Goal: Transaction & Acquisition: Obtain resource

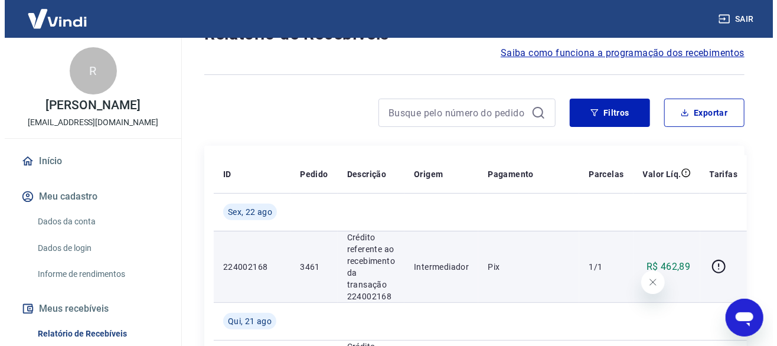
scroll to position [177, 0]
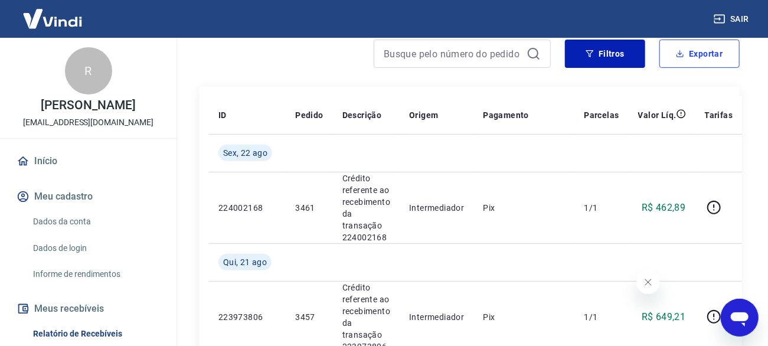
drag, startPoint x: 673, startPoint y: 66, endPoint x: 680, endPoint y: 59, distance: 9.6
click at [674, 66] on button "Exportar" at bounding box center [699, 54] width 80 height 28
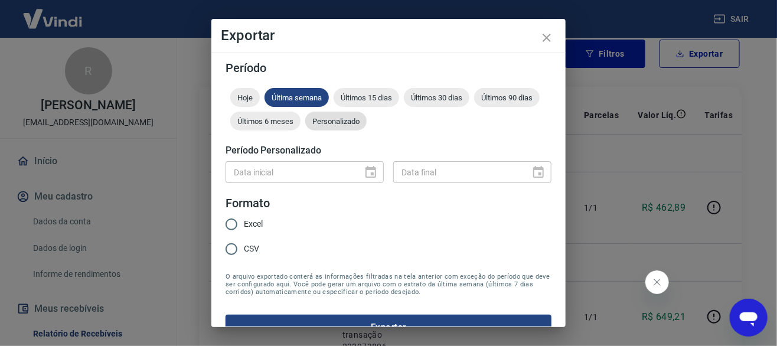
click at [367, 122] on span "Personalizado" at bounding box center [335, 121] width 61 height 9
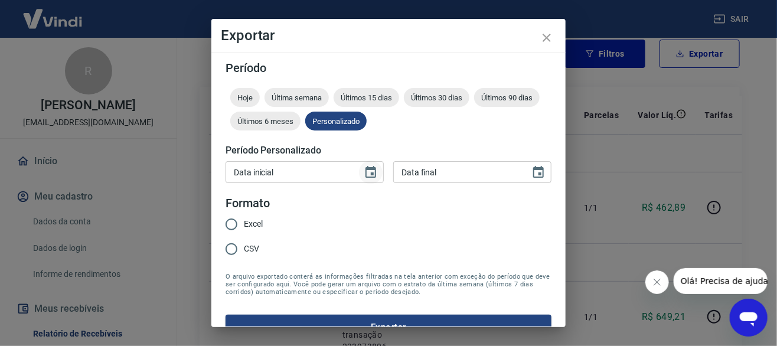
click at [369, 168] on icon "Choose date" at bounding box center [370, 172] width 11 height 12
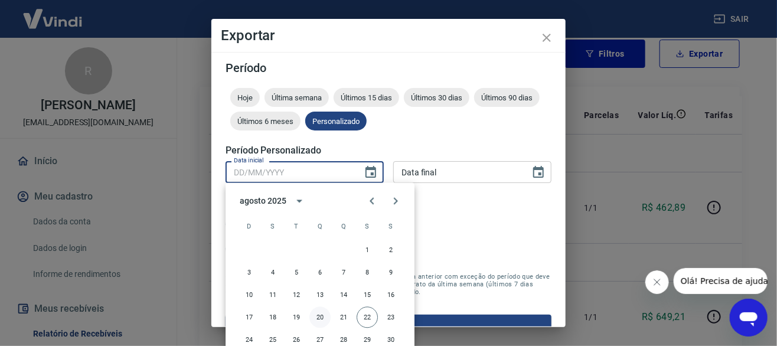
click at [321, 310] on button "20" at bounding box center [319, 317] width 21 height 21
type input "[DATE]"
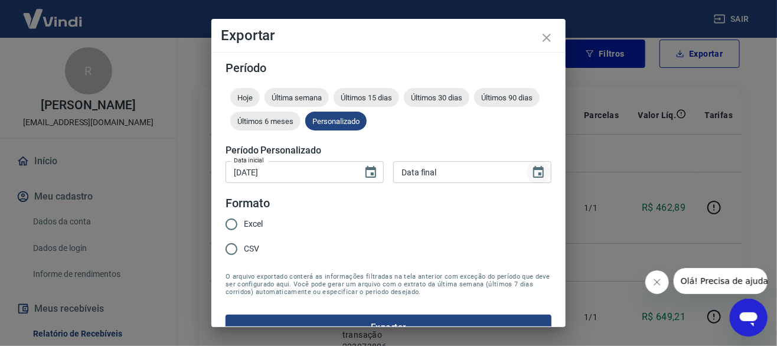
click at [533, 168] on icon "Choose date" at bounding box center [538, 172] width 11 height 12
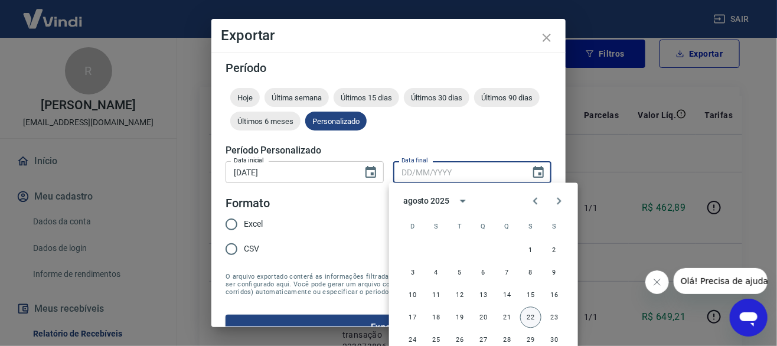
click at [526, 318] on button "22" at bounding box center [530, 317] width 21 height 21
type input "[DATE]"
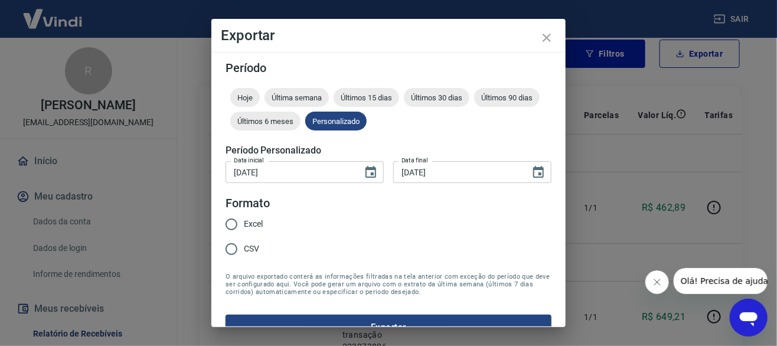
click at [255, 223] on span "Excel" at bounding box center [253, 224] width 19 height 12
click at [244, 223] on input "Excel" at bounding box center [231, 224] width 25 height 25
radio input "true"
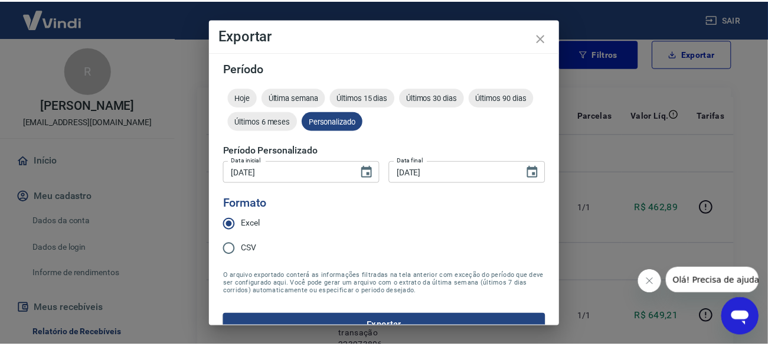
scroll to position [21, 0]
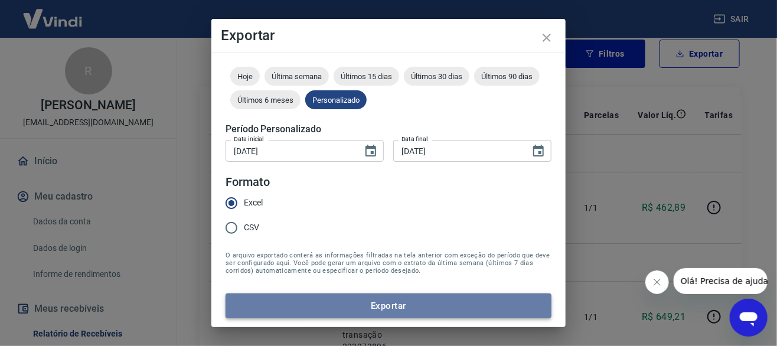
click at [390, 304] on button "Exportar" at bounding box center [389, 305] width 326 height 25
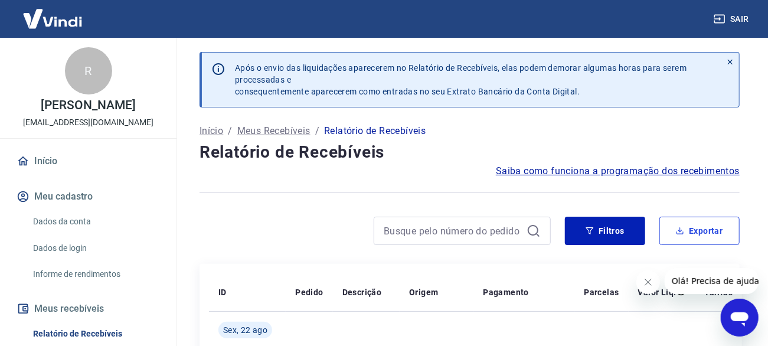
scroll to position [59, 0]
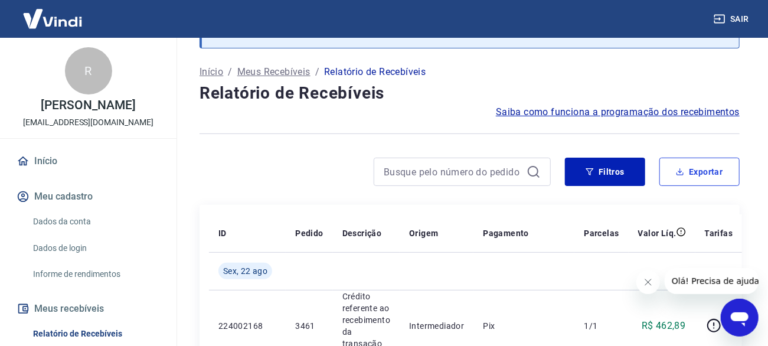
click at [697, 174] on button "Exportar" at bounding box center [699, 172] width 80 height 28
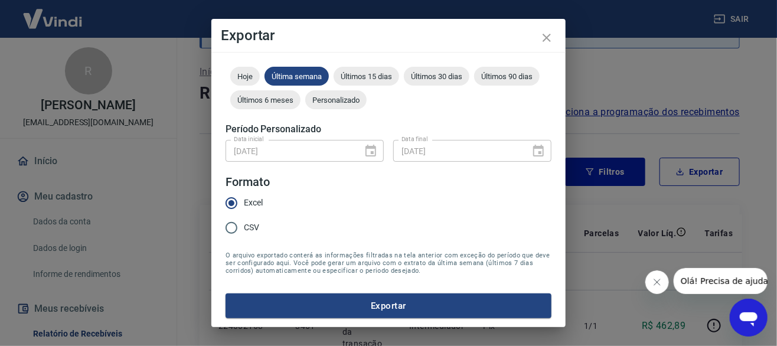
click at [405, 312] on button "Exportar" at bounding box center [389, 305] width 326 height 25
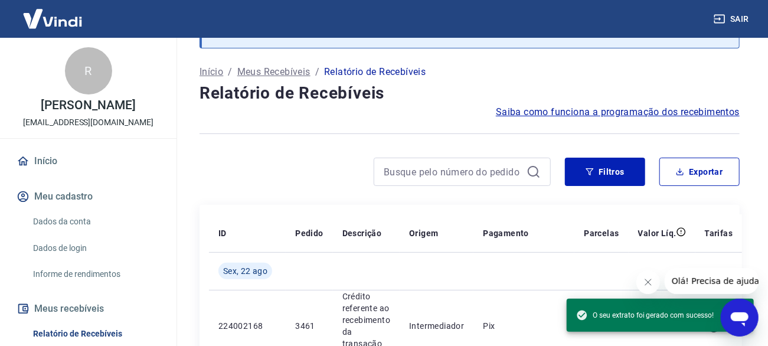
click at [321, 117] on div "Saiba como funciona a programação dos recebimentos" at bounding box center [470, 112] width 540 height 14
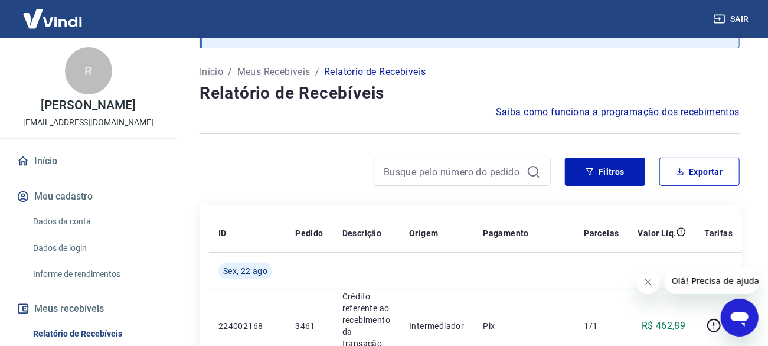
scroll to position [0, 0]
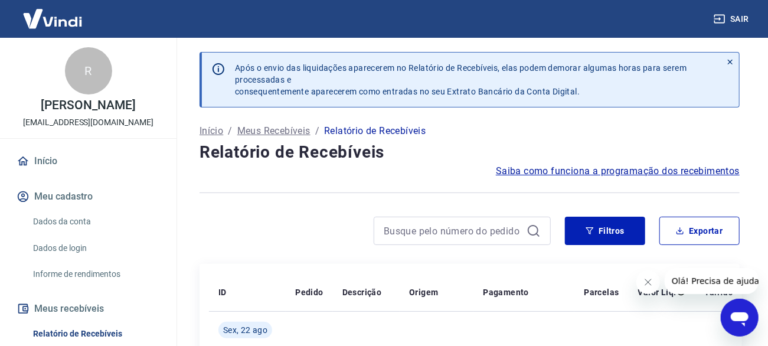
click at [740, 21] on button "Sair" at bounding box center [732, 19] width 43 height 22
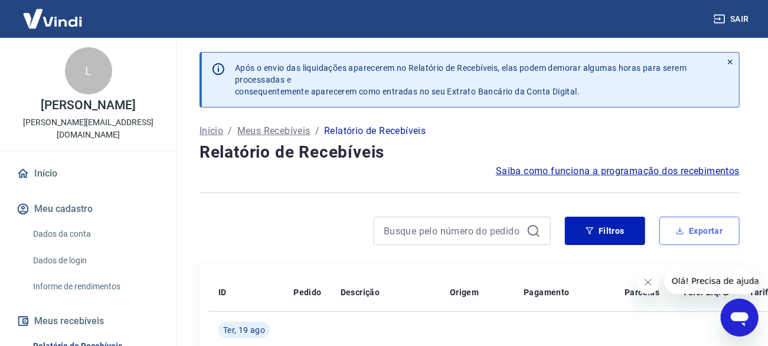
click at [716, 233] on button "Exportar" at bounding box center [699, 231] width 80 height 28
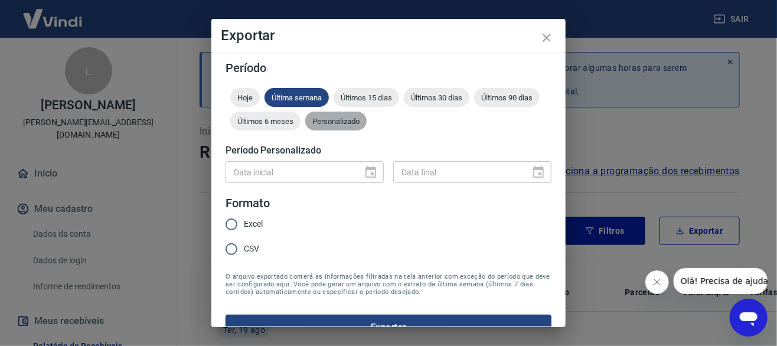
click at [367, 115] on div "Personalizado" at bounding box center [335, 121] width 61 height 19
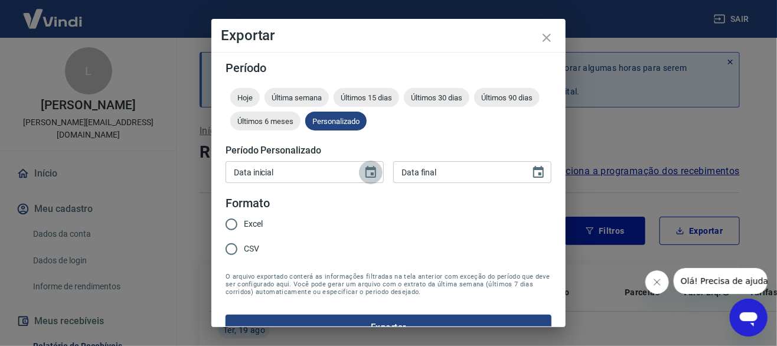
click at [371, 175] on icon "Choose date" at bounding box center [370, 172] width 11 height 12
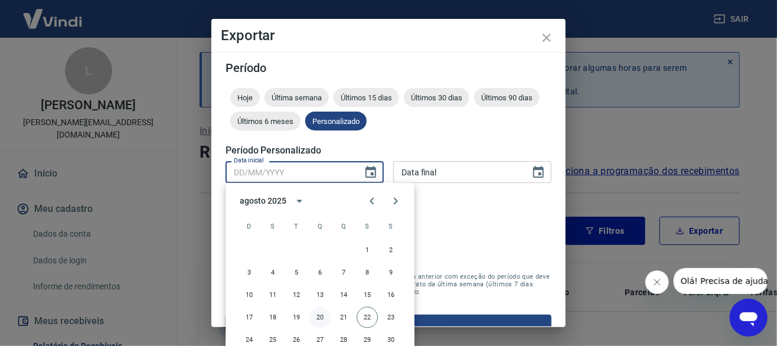
click at [316, 317] on button "20" at bounding box center [319, 317] width 21 height 21
type input "[DATE]"
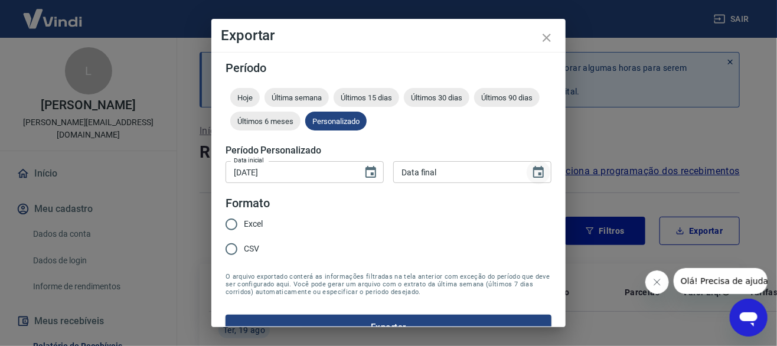
click at [527, 172] on button "Choose date" at bounding box center [539, 173] width 24 height 24
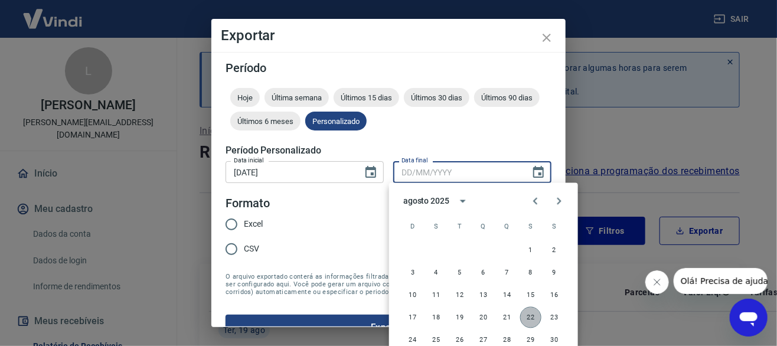
click at [527, 316] on button "22" at bounding box center [530, 317] width 21 height 21
type input "[DATE]"
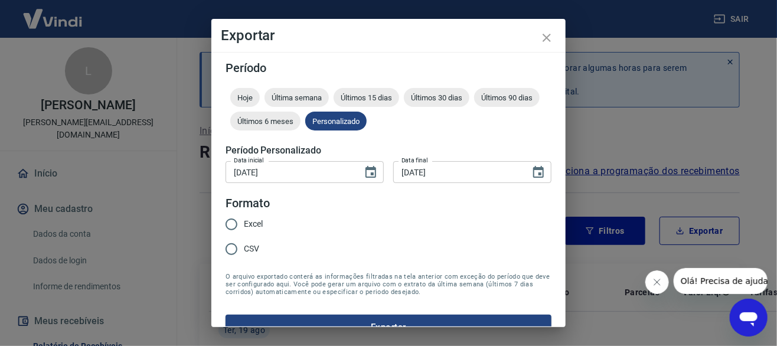
click at [252, 220] on span "Excel" at bounding box center [253, 224] width 19 height 12
click at [244, 220] on input "Excel" at bounding box center [231, 224] width 25 height 25
radio input "true"
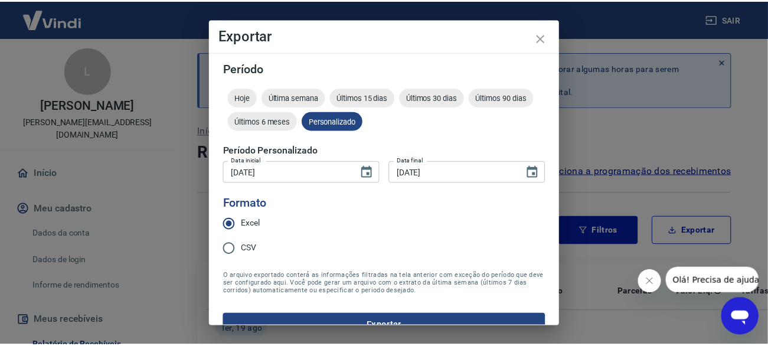
scroll to position [21, 0]
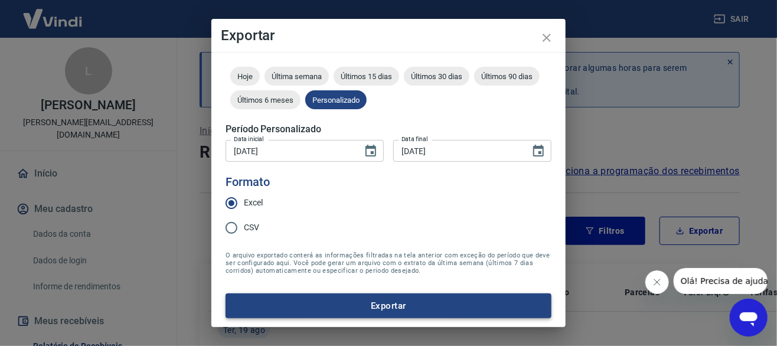
click at [411, 311] on button "Exportar" at bounding box center [389, 305] width 326 height 25
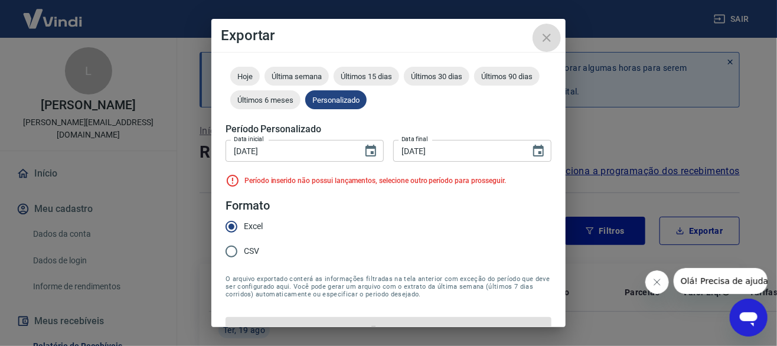
click at [541, 39] on icon "close" at bounding box center [547, 38] width 14 height 14
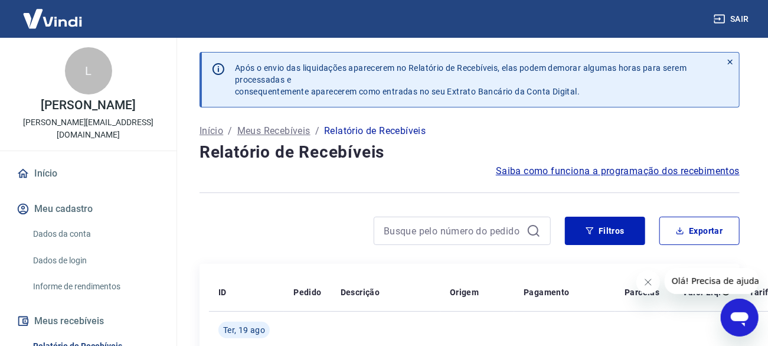
click at [747, 22] on button "Sair" at bounding box center [732, 19] width 43 height 22
